Goal: Task Accomplishment & Management: Complete application form

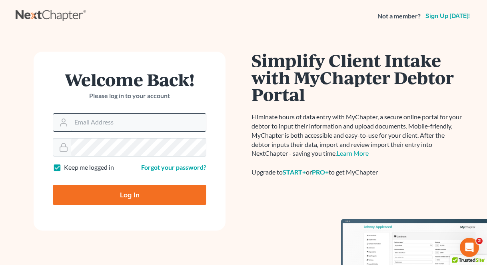
click at [126, 124] on input "Email Address" at bounding box center [138, 123] width 135 height 18
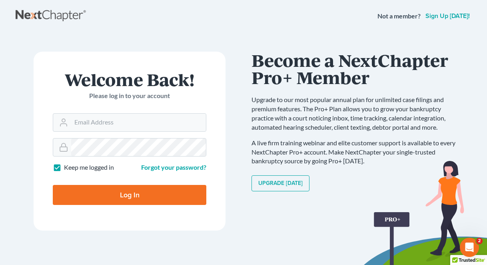
click at [148, 66] on form "Welcome Back! Please log in to your account Email Address Password Keep me logg…" at bounding box center [130, 141] width 192 height 179
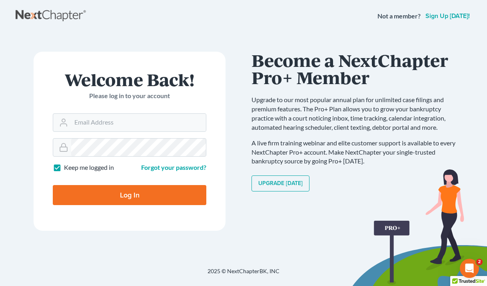
click at [447, 17] on link "Sign up today!" at bounding box center [448, 16] width 48 height 6
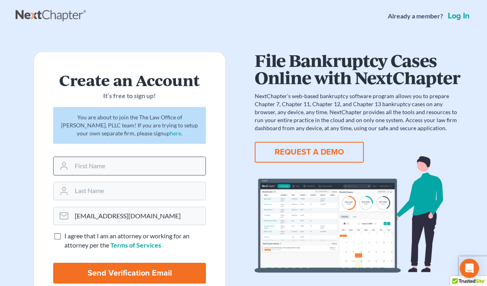
click at [139, 164] on input "text" at bounding box center [139, 166] width 134 height 18
type input "[PERSON_NAME]"
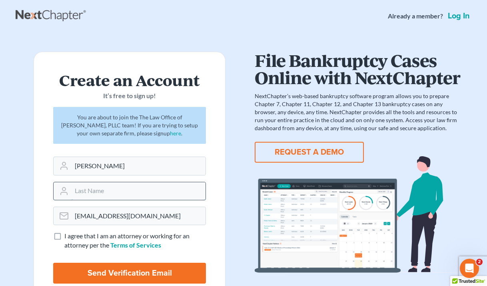
click at [131, 191] on input "text" at bounding box center [139, 191] width 134 height 18
type input "[PERSON_NAME]"
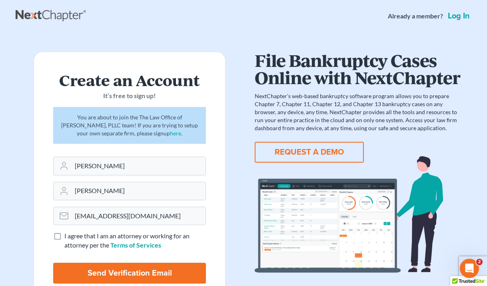
click at [64, 234] on label "I agree that I am an attorney or working for an attorney per the Terms of Servi…" at bounding box center [135, 240] width 142 height 18
click at [68, 234] on input "I agree that I am an attorney or working for an attorney per the Terms of Servi…" at bounding box center [70, 233] width 5 height 5
checkbox input "true"
click at [80, 268] on input "Send Verification Email" at bounding box center [129, 273] width 153 height 21
type input "Thinking..."
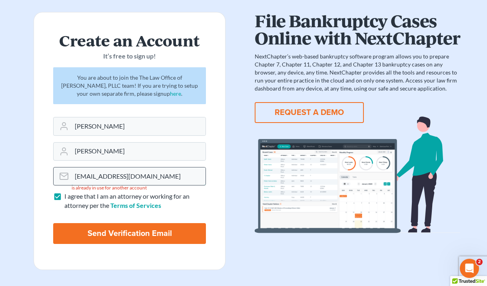
click at [126, 178] on input "[EMAIL_ADDRESS][DOMAIN_NAME]" at bounding box center [139, 176] width 134 height 18
click at [38, 204] on form "Create an Account It’s free to sign up! You are about to join the The Law Offic…" at bounding box center [130, 141] width 192 height 258
click at [125, 227] on input "Send Verification Email" at bounding box center [129, 233] width 153 height 21
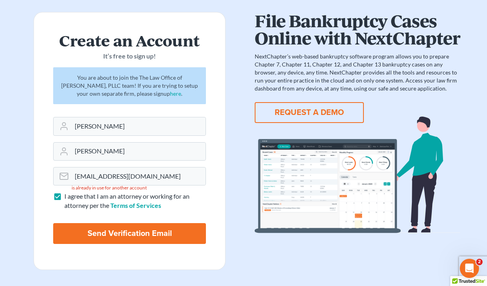
type input "Thinking..."
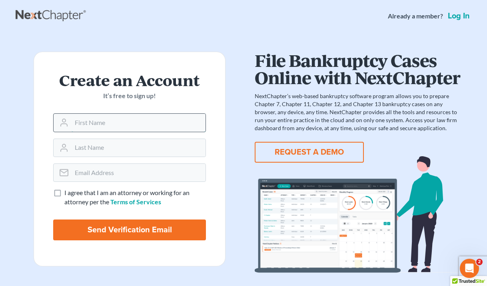
click at [178, 126] on input "text" at bounding box center [139, 123] width 134 height 18
click at [142, 156] on input "text" at bounding box center [139, 148] width 134 height 18
click at [140, 121] on input "text" at bounding box center [139, 123] width 134 height 18
type input "[PERSON_NAME]"
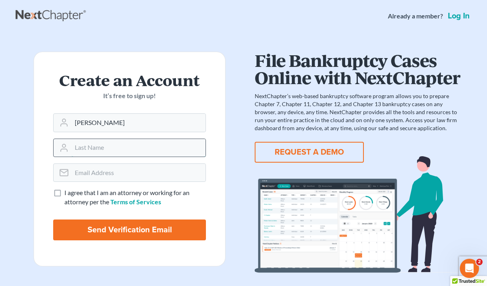
click at [134, 148] on input "text" at bounding box center [139, 148] width 134 height 18
type input "[PERSON_NAME]"
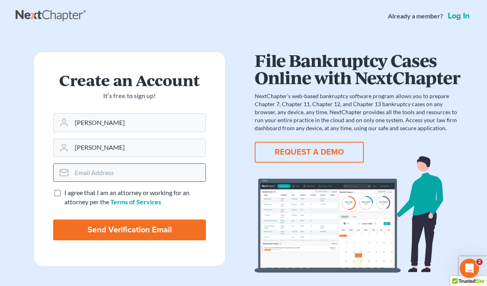
click at [124, 173] on input "email" at bounding box center [139, 173] width 134 height 18
type input "[EMAIL_ADDRESS][DOMAIN_NAME]"
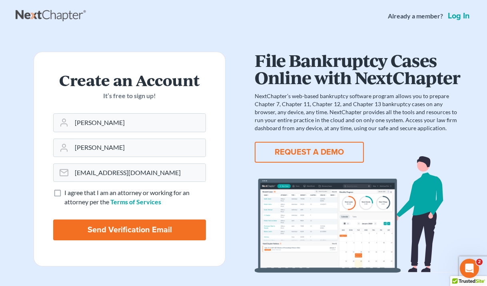
click at [64, 192] on label "I agree that I am an attorney or working for an attorney per the Terms of Servi…" at bounding box center [135, 197] width 142 height 18
click at [68, 192] on input "I agree that I am an attorney or working for an attorney per the Terms of Servi…" at bounding box center [70, 190] width 5 height 5
checkbox input "true"
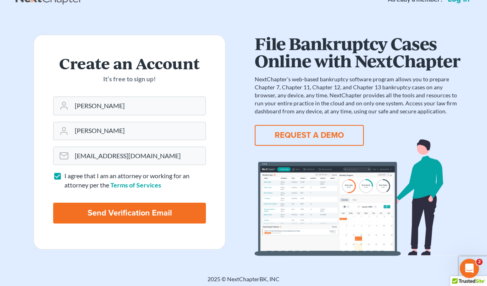
scroll to position [20, 0]
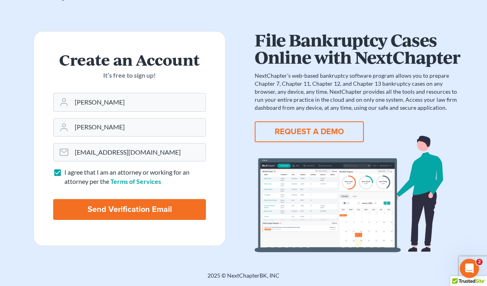
click at [157, 208] on input "Send Verification Email" at bounding box center [129, 209] width 153 height 21
type input "Thinking..."
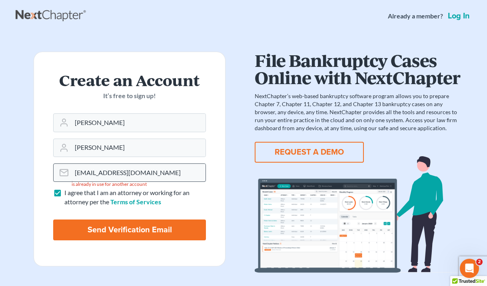
scroll to position [20, 0]
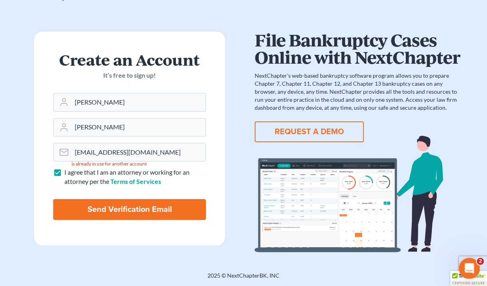
click at [465, 268] on icon "Open Intercom Messenger" at bounding box center [468, 267] width 13 height 13
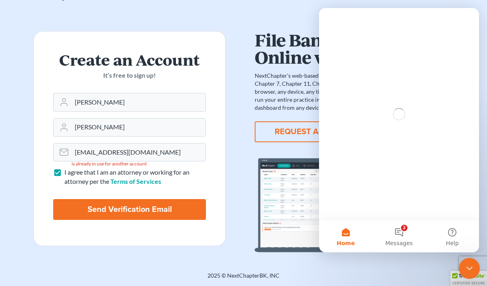
scroll to position [0, 0]
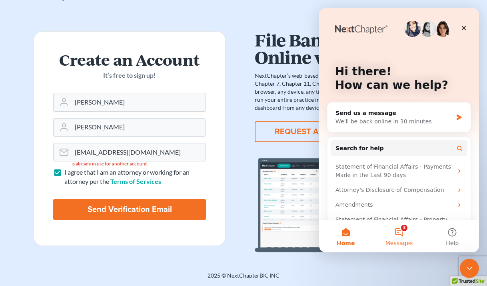
click at [398, 246] on button "3 Messages" at bounding box center [399, 236] width 53 height 32
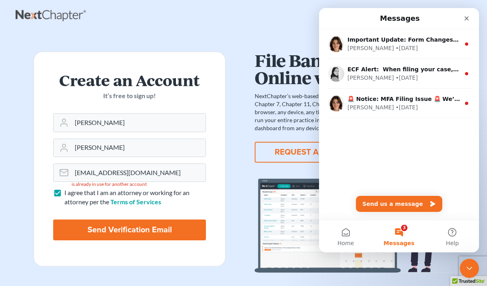
click at [243, 70] on div "Create an Account It’s free to sign up! Esther Lee paralegal@mvnlaw.com is alre…" at bounding box center [130, 162] width 228 height 221
click at [465, 18] on icon "Close" at bounding box center [467, 18] width 6 height 6
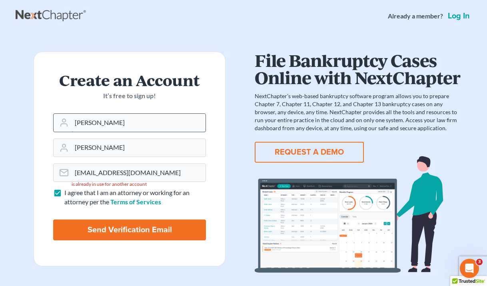
click at [178, 125] on input "Esther" at bounding box center [139, 123] width 134 height 18
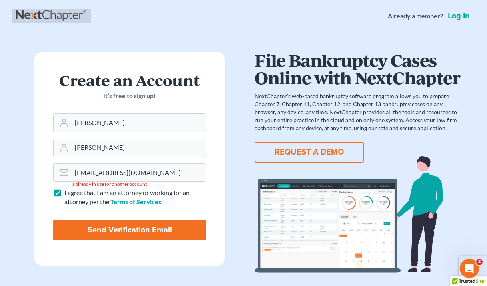
click at [48, 19] on link at bounding box center [52, 16] width 72 height 14
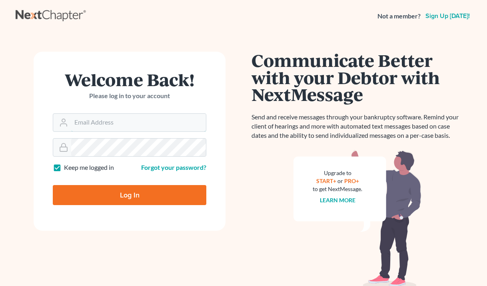
click at [144, 124] on input "Email Address" at bounding box center [138, 123] width 135 height 18
paste input "[EMAIL_ADDRESS][DOMAIN_NAME]"
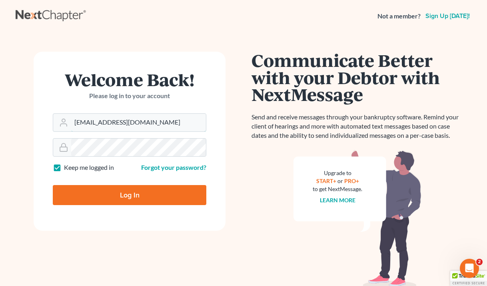
type input "[EMAIL_ADDRESS][DOMAIN_NAME]"
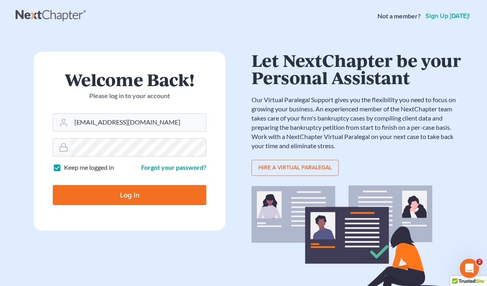
click at [53, 185] on input "Log In" at bounding box center [130, 195] width 154 height 20
type input "Thinking..."
